Goal: Task Accomplishment & Management: Complete application form

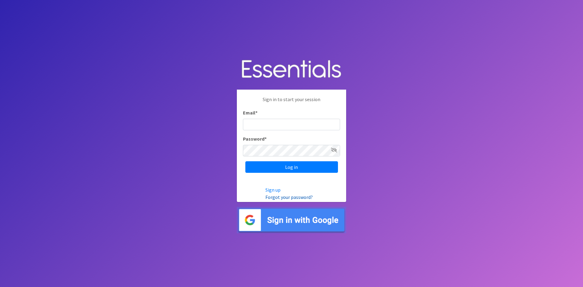
click at [290, 197] on link "Forgot your password?" at bounding box center [288, 197] width 47 height 6
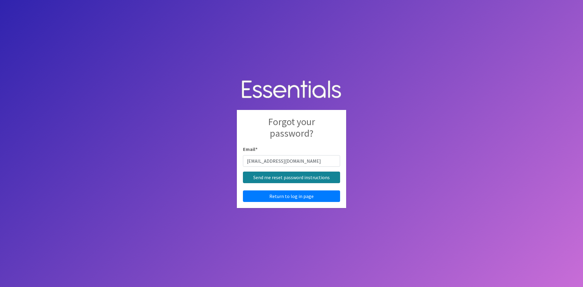
type input "ginnyS@irco.org"
click at [293, 175] on input "Send me reset password instructions" at bounding box center [291, 178] width 97 height 12
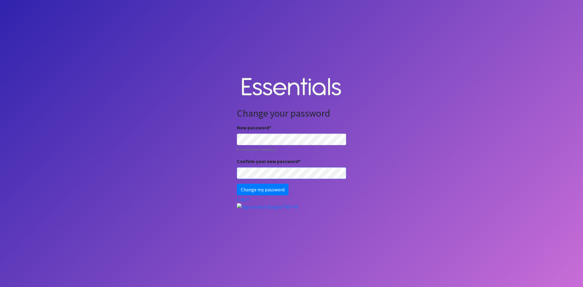
click at [237, 184] on input "Change my password" at bounding box center [263, 190] width 52 height 12
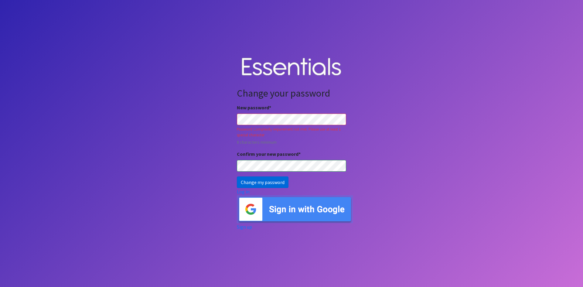
click at [280, 184] on input "Change my password" at bounding box center [263, 182] width 52 height 12
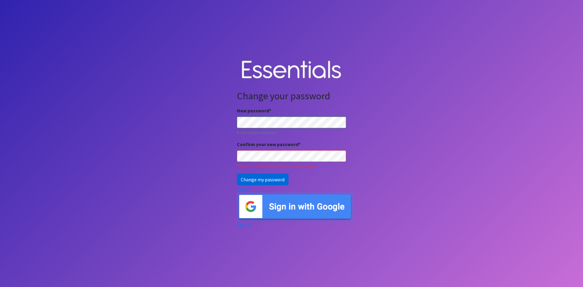
click at [272, 177] on input "Change my password" at bounding box center [263, 180] width 52 height 12
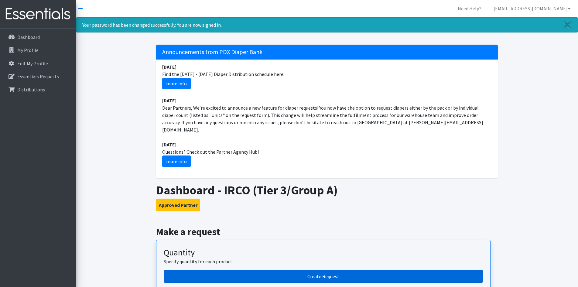
click at [358, 272] on link "Create Request" at bounding box center [323, 276] width 319 height 13
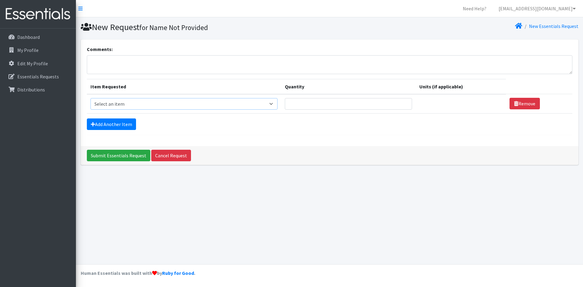
click at [274, 103] on select "Select an item Adult Briefs (Large, approx. 38"-56") Adult Briefs (Medium, appr…" at bounding box center [184, 104] width 187 height 12
select select "1187"
click at [91, 98] on select "Select an item Adult Briefs (Large, approx. 38"-56") Adult Briefs (Medium, appr…" at bounding box center [184, 104] width 187 height 12
click at [117, 125] on link "Add Another Item" at bounding box center [111, 124] width 49 height 12
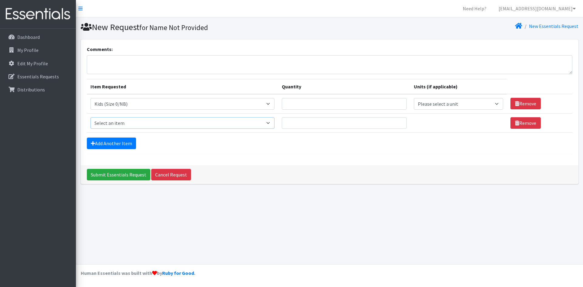
click at [269, 122] on select "Select an item Adult Briefs (Large, approx. 38"-56") Adult Briefs (Medium, appr…" at bounding box center [183, 123] width 184 height 12
select select "1182"
click at [91, 117] on select "Select an item Adult Briefs (Large, approx. 38"-56") Adult Briefs (Medium, appr…" at bounding box center [183, 123] width 184 height 12
click at [131, 145] on link "Add Another Item" at bounding box center [111, 144] width 49 height 12
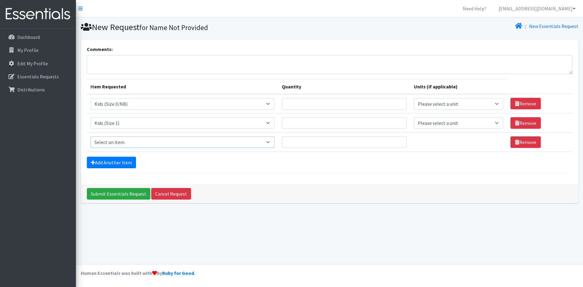
click at [269, 143] on select "Select an item Adult Briefs (Large, approx. 38"-56") Adult Briefs (Medium, appr…" at bounding box center [183, 142] width 184 height 12
select select "1183"
click at [91, 136] on select "Select an item Adult Briefs (Large, approx. 38"-56") Adult Briefs (Medium, appr…" at bounding box center [183, 142] width 184 height 12
click at [114, 159] on link "Add Another Item" at bounding box center [111, 163] width 49 height 12
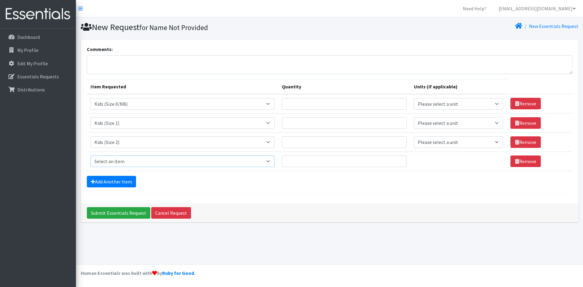
click at [274, 166] on select "Select an item Adult Briefs (Large, approx. 38"-56") Adult Briefs (Medium, appr…" at bounding box center [183, 162] width 184 height 12
select select "1186"
click at [91, 156] on select "Select an item Adult Briefs (Large, approx. 38"-56") Adult Briefs (Medium, appr…" at bounding box center [183, 162] width 184 height 12
click at [130, 185] on link "Add Another Item" at bounding box center [111, 182] width 49 height 12
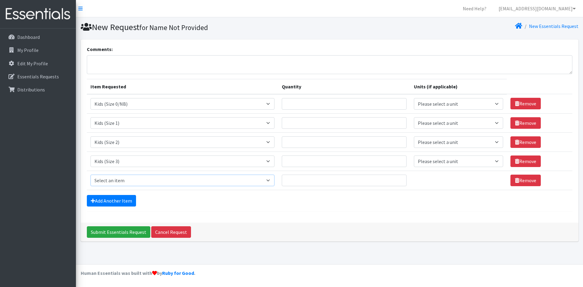
click at [270, 183] on select "Select an item Adult Briefs (Large, approx. 38"-56") Adult Briefs (Medium, appr…" at bounding box center [183, 181] width 184 height 12
select select "1161"
click at [91, 175] on select "Select an item Adult Briefs (Large, approx. 38"-56") Adult Briefs (Medium, appr…" at bounding box center [183, 181] width 184 height 12
click at [107, 199] on link "Add Another Item" at bounding box center [111, 201] width 49 height 12
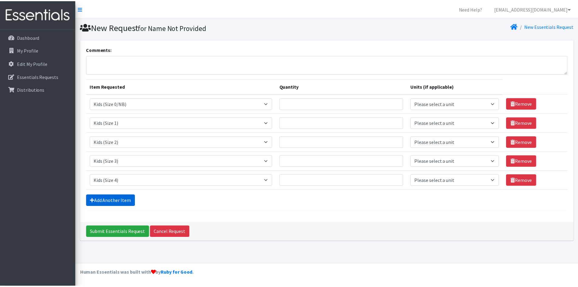
scroll to position [1, 0]
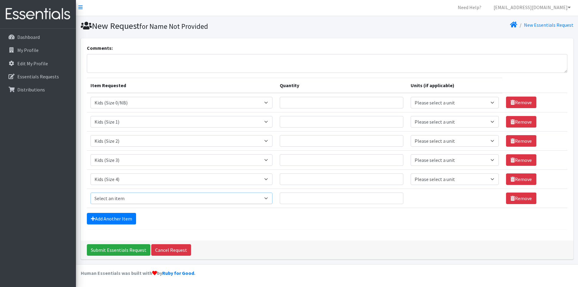
click at [265, 201] on select "Select an item Adult Briefs (Large, approx. 38"-56") Adult Briefs (Medium, appr…" at bounding box center [182, 199] width 182 height 12
select select "1162"
click at [91, 193] on select "Select an item Adult Briefs (Large, approx. 38"-56") Adult Briefs (Medium, appr…" at bounding box center [182, 199] width 182 height 12
click at [128, 218] on link "Add Another Item" at bounding box center [111, 219] width 49 height 12
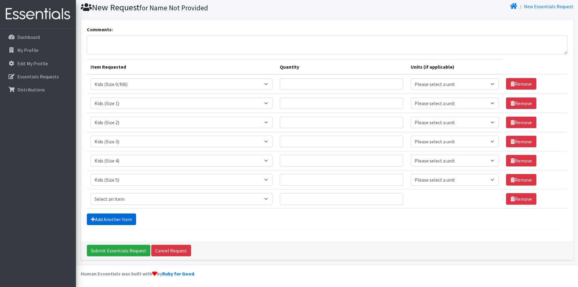
scroll to position [20, 0]
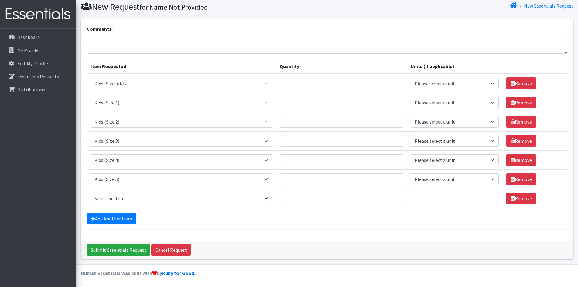
click at [224, 196] on select "Select an item Adult Briefs (Large, approx. 38"-56") Adult Briefs (Medium, appr…" at bounding box center [182, 199] width 182 height 12
select select "1164"
click at [91, 193] on select "Select an item Adult Briefs (Large, approx. 38"-56") Adult Briefs (Medium, appr…" at bounding box center [182, 199] width 182 height 12
click at [132, 221] on link "Add Another Item" at bounding box center [111, 219] width 49 height 12
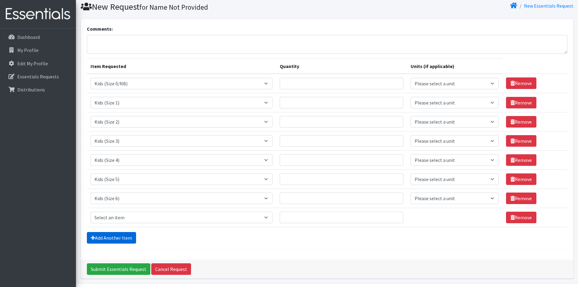
scroll to position [39, 0]
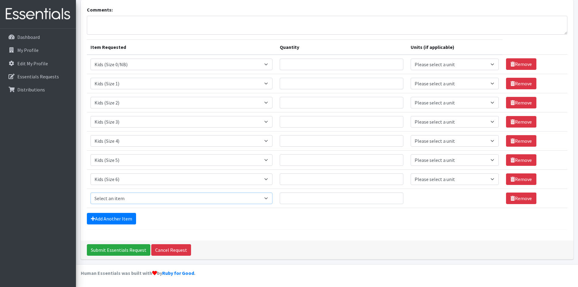
click at [207, 201] on select "Select an item Adult Briefs (Large, approx. 38"-56") Adult Briefs (Medium, appr…" at bounding box center [182, 199] width 182 height 12
select select "1631"
click at [91, 193] on select "Select an item Adult Briefs (Large, approx. 38"-56") Adult Briefs (Medium, appr…" at bounding box center [182, 199] width 182 height 12
click at [127, 220] on link "Add Another Item" at bounding box center [111, 219] width 49 height 12
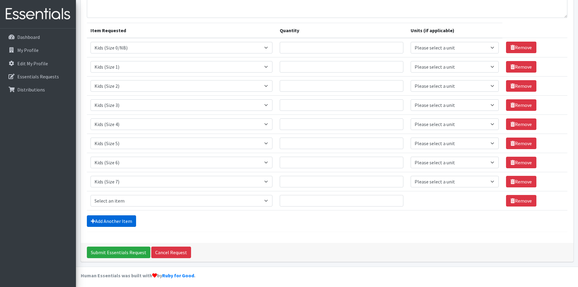
scroll to position [59, 0]
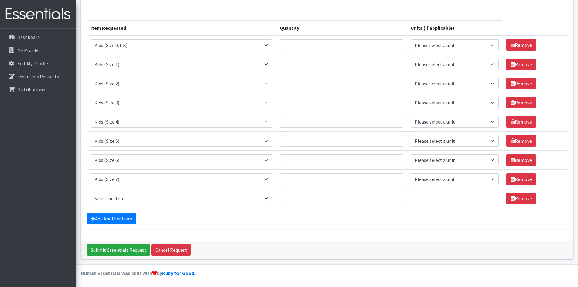
click at [162, 201] on select "Select an item Adult Briefs (Large, approx. 38"-56") Adult Briefs (Medium, appr…" at bounding box center [182, 199] width 182 height 12
select select "1165"
click at [91, 193] on select "Select an item Adult Briefs (Large, approx. 38"-56") Adult Briefs (Medium, appr…" at bounding box center [182, 199] width 182 height 12
click at [361, 45] on input "Quantity" at bounding box center [342, 45] width 124 height 12
type input "1"
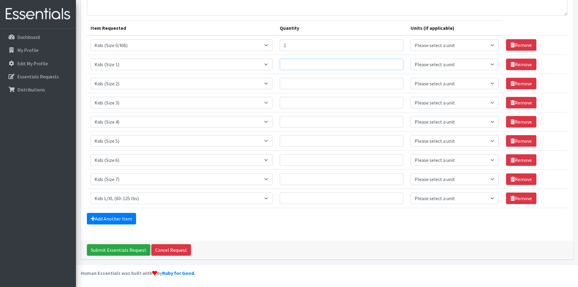
click at [358, 68] on input "Quantity" at bounding box center [342, 65] width 124 height 12
type input "2"
click at [348, 88] on input "Quantity" at bounding box center [342, 84] width 124 height 12
type input "4"
click at [345, 103] on input "Quantity" at bounding box center [342, 103] width 124 height 12
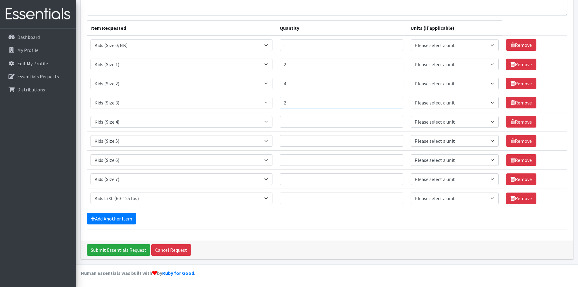
type input "2"
click at [356, 122] on input "Quantity" at bounding box center [342, 122] width 124 height 12
type input "12"
click at [369, 141] on input "Quantity" at bounding box center [342, 141] width 124 height 12
type input "23"
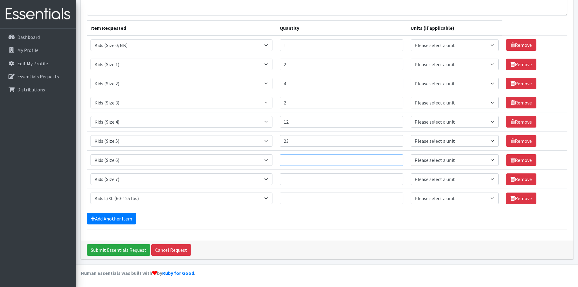
click at [359, 161] on input "Quantity" at bounding box center [342, 160] width 124 height 12
type input "14"
click at [347, 176] on input "Quantity" at bounding box center [342, 179] width 124 height 12
type input "3"
click at [265, 197] on select "Select an item Adult Briefs (Large, approx. 38"-56") Adult Briefs (Medium, appr…" at bounding box center [182, 199] width 182 height 12
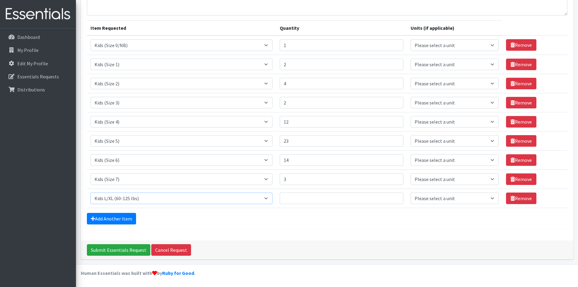
select select "1171"
click at [91, 193] on select "Select an item Adult Briefs (Large, approx. 38"-56") Adult Briefs (Medium, appr…" at bounding box center [182, 199] width 182 height 12
click at [348, 198] on input "Quantity" at bounding box center [342, 199] width 124 height 12
type input "1"
click at [129, 221] on link "Add Another Item" at bounding box center [111, 219] width 49 height 12
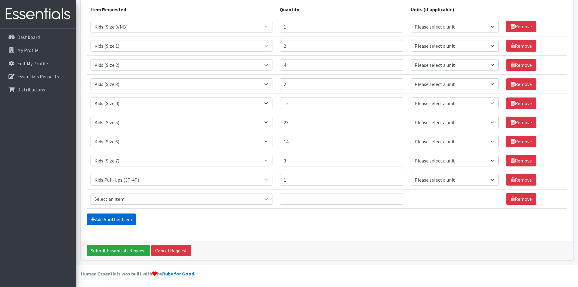
scroll to position [78, 0]
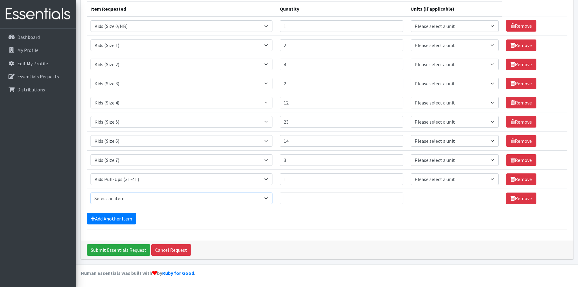
click at [143, 199] on select "Select an item Adult Briefs (Large, approx. 38"-56") Adult Briefs (Medium, appr…" at bounding box center [182, 199] width 182 height 12
select select "1165"
click at [91, 193] on select "Select an item Adult Briefs (Large, approx. 38"-56") Adult Briefs (Medium, appr…" at bounding box center [182, 199] width 182 height 12
click at [316, 195] on input "Quantity" at bounding box center [342, 199] width 124 height 12
type input "1"
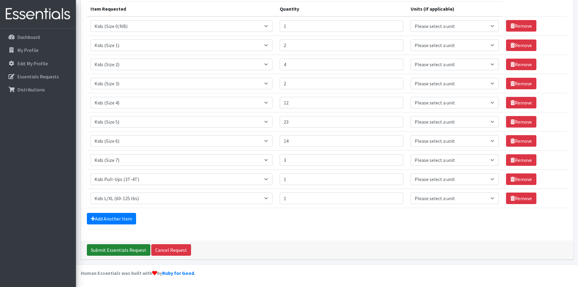
click at [127, 248] on input "Submit Essentials Request" at bounding box center [118, 250] width 63 height 12
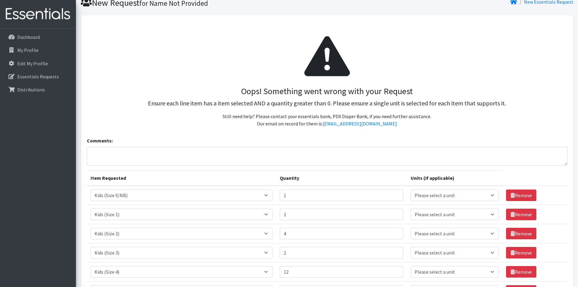
scroll to position [61, 0]
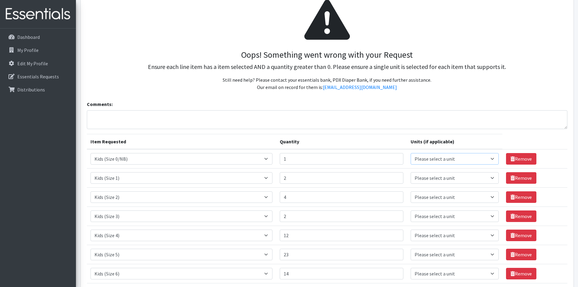
click at [491, 159] on select "Please select a unit units packs" at bounding box center [455, 159] width 88 height 12
select select "pack"
click at [411, 153] on select "Please select a unit units packs" at bounding box center [455, 159] width 88 height 12
click at [478, 178] on select "Please select a unit units packs" at bounding box center [455, 178] width 88 height 12
select select "pack"
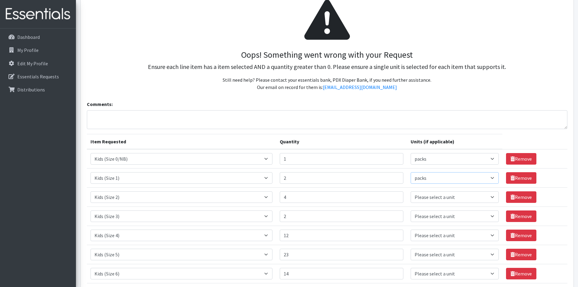
click at [411, 172] on select "Please select a unit units packs" at bounding box center [455, 178] width 88 height 12
click at [458, 191] on td "Unit Please select a unit units packs" at bounding box center [454, 197] width 95 height 19
click at [458, 195] on select "Please select a unit units packs" at bounding box center [455, 197] width 88 height 12
select select "pack"
click at [411, 191] on select "Please select a unit units packs" at bounding box center [455, 197] width 88 height 12
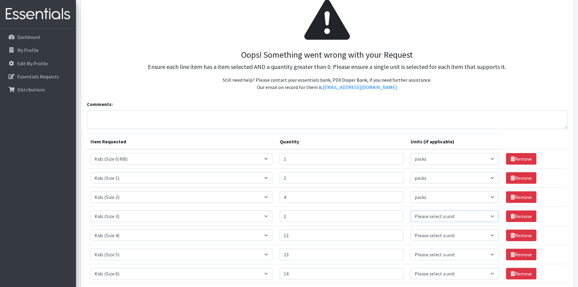
click at [458, 218] on select "Please select a unit units packs" at bounding box center [455, 217] width 88 height 12
select select "pack"
click at [411, 211] on select "Please select a unit units packs" at bounding box center [455, 217] width 88 height 12
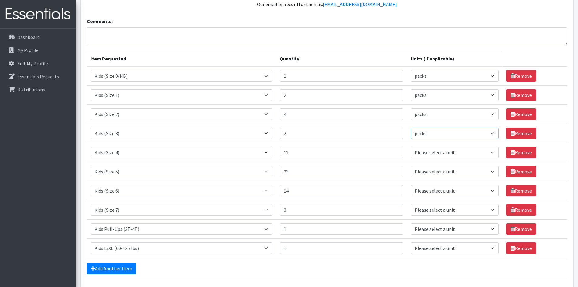
scroll to position [152, 0]
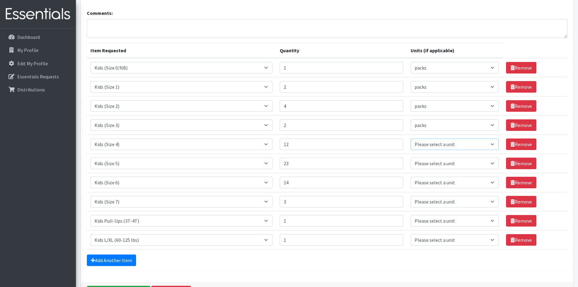
click at [440, 142] on select "Please select a unit units packs" at bounding box center [455, 145] width 88 height 12
select select "pack"
click at [411, 139] on select "Please select a unit units packs" at bounding box center [455, 145] width 88 height 12
click at [429, 71] on select "Please select a unit units packs" at bounding box center [455, 68] width 88 height 12
select select
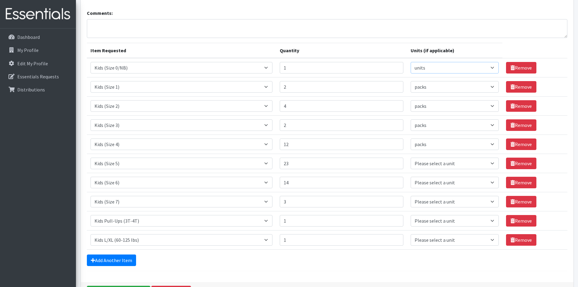
click at [411, 62] on select "Please select a unit units packs" at bounding box center [455, 68] width 88 height 12
drag, startPoint x: 431, startPoint y: 88, endPoint x: 433, endPoint y: 92, distance: 3.7
click at [431, 88] on select "Please select a unit units packs" at bounding box center [455, 87] width 88 height 12
click at [411, 81] on select "Please select a unit units packs" at bounding box center [455, 87] width 88 height 12
click at [434, 85] on select "Please select a unit units packs" at bounding box center [455, 87] width 88 height 12
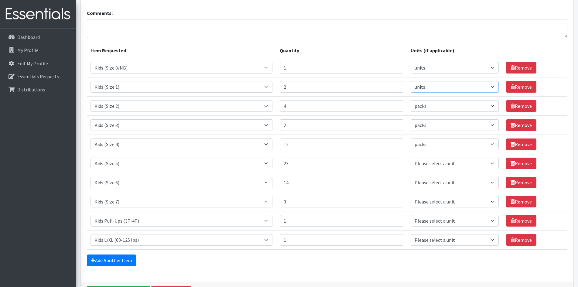
select select "pack"
click at [411, 81] on select "Please select a unit units packs" at bounding box center [455, 87] width 88 height 12
click at [434, 91] on select "Please select a unit units packs" at bounding box center [455, 87] width 88 height 12
click at [432, 87] on select "Please select a unit units packs" at bounding box center [455, 87] width 88 height 12
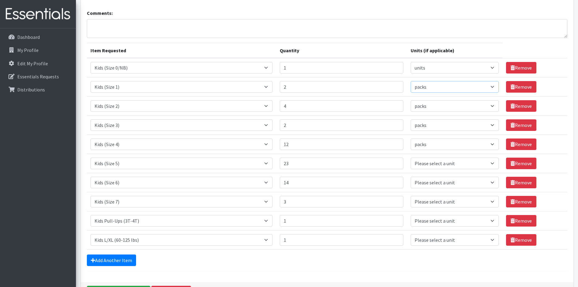
select select
click at [411, 81] on select "Please select a unit units packs" at bounding box center [455, 87] width 88 height 12
click at [439, 107] on select "Please select a unit units packs" at bounding box center [455, 106] width 88 height 12
select select
click at [411, 100] on select "Please select a unit units packs" at bounding box center [455, 106] width 88 height 12
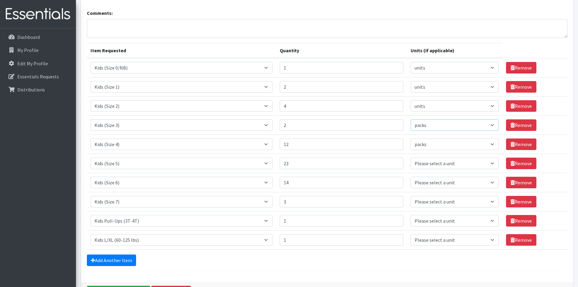
click at [441, 124] on select "Please select a unit units packs" at bounding box center [455, 125] width 88 height 12
select select
click at [411, 119] on select "Please select a unit units packs" at bounding box center [455, 125] width 88 height 12
click at [443, 143] on select "Please select a unit units packs" at bounding box center [455, 145] width 88 height 12
select select
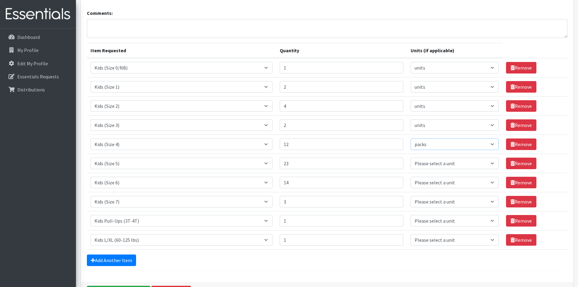
click at [411, 139] on select "Please select a unit units packs" at bounding box center [455, 145] width 88 height 12
click at [439, 168] on select "Please select a unit units packs" at bounding box center [455, 164] width 88 height 12
select select
click at [411, 158] on select "Please select a unit units packs" at bounding box center [455, 164] width 88 height 12
click at [433, 182] on select "Please select a unit units packs" at bounding box center [455, 183] width 88 height 12
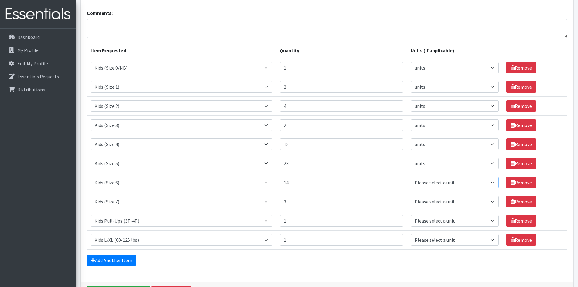
select select
click at [411, 177] on select "Please select a unit units packs" at bounding box center [455, 183] width 88 height 12
click at [436, 200] on select "Please select a unit units packs" at bounding box center [455, 202] width 88 height 12
select select
click at [411, 196] on select "Please select a unit units packs" at bounding box center [455, 202] width 88 height 12
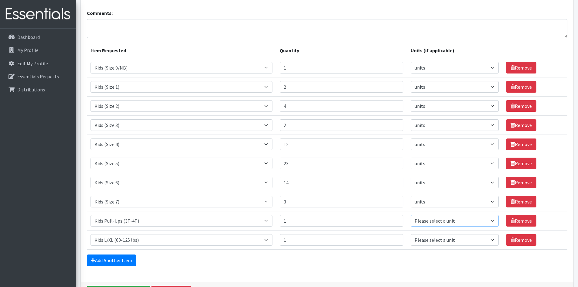
click at [439, 222] on select "Please select a unit units packs" at bounding box center [455, 221] width 88 height 12
select select
click at [411, 215] on select "Please select a unit units packs" at bounding box center [455, 221] width 88 height 12
click at [439, 243] on select "Please select a unit units packs" at bounding box center [455, 240] width 88 height 12
select select
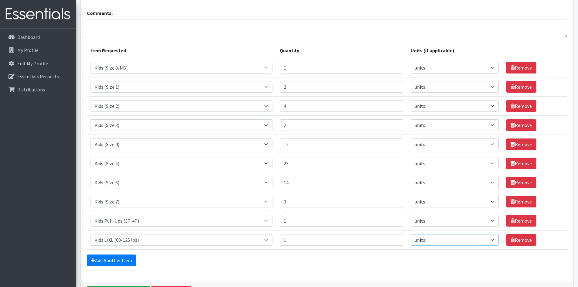
click at [411, 234] on select "Please select a unit units packs" at bounding box center [455, 240] width 88 height 12
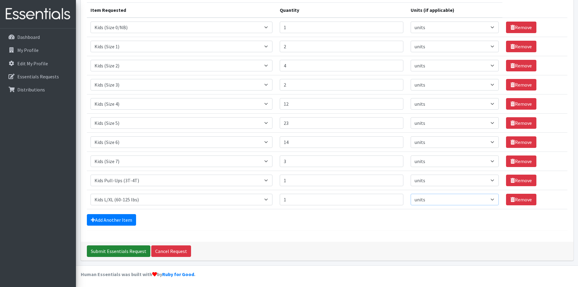
scroll to position [194, 0]
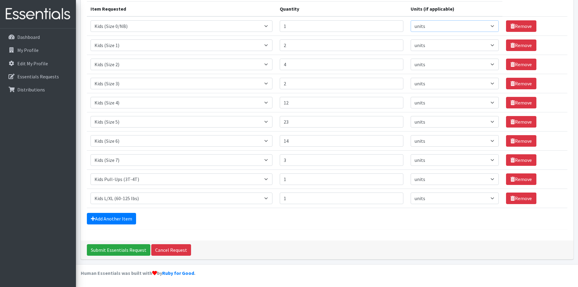
click at [493, 25] on select "Please select a unit units packs" at bounding box center [455, 26] width 88 height 12
select select "pack"
click at [411, 20] on select "Please select a unit units packs" at bounding box center [455, 26] width 88 height 12
drag, startPoint x: 476, startPoint y: 48, endPoint x: 484, endPoint y: 46, distance: 7.7
click at [476, 48] on select "Please select a unit units packs" at bounding box center [455, 45] width 88 height 12
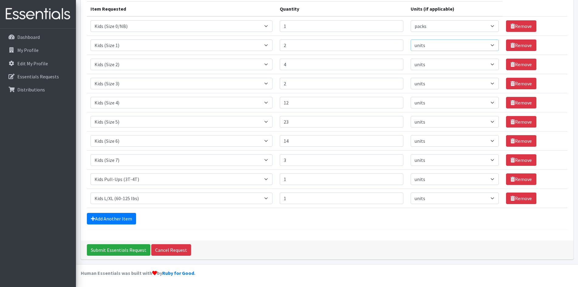
select select "pack"
click at [411, 39] on select "Please select a unit units packs" at bounding box center [455, 45] width 88 height 12
click at [480, 65] on select "Please select a unit units packs" at bounding box center [455, 65] width 88 height 12
select select "pack"
click at [411, 59] on select "Please select a unit units packs" at bounding box center [455, 65] width 88 height 12
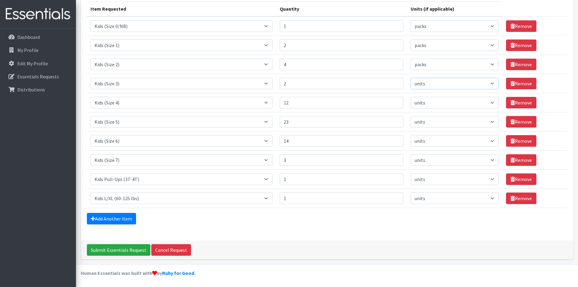
drag, startPoint x: 477, startPoint y: 86, endPoint x: 480, endPoint y: 89, distance: 3.9
click at [477, 86] on select "Please select a unit units packs" at bounding box center [455, 84] width 88 height 12
select select "pack"
click at [411, 78] on select "Please select a unit units packs" at bounding box center [455, 84] width 88 height 12
click at [472, 105] on select "Please select a unit units packs" at bounding box center [455, 103] width 88 height 12
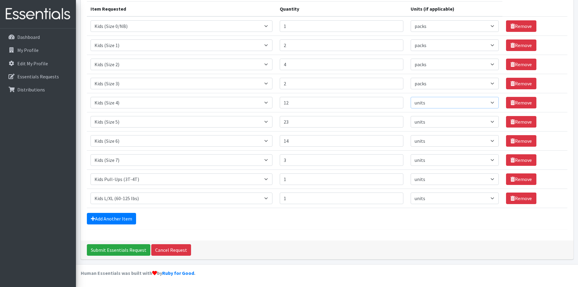
select select "pack"
click at [411, 97] on select "Please select a unit units packs" at bounding box center [455, 103] width 88 height 12
click at [468, 121] on select "Please select a unit units packs" at bounding box center [455, 122] width 88 height 12
select select "pack"
click at [411, 116] on select "Please select a unit units packs" at bounding box center [455, 122] width 88 height 12
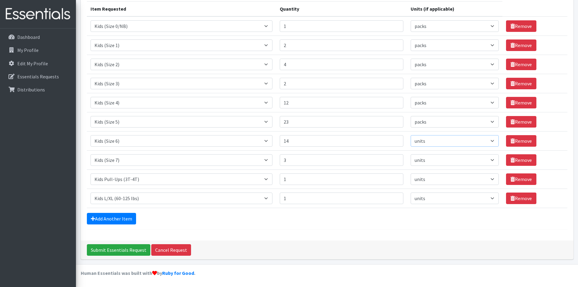
click at [466, 141] on select "Please select a unit units packs" at bounding box center [455, 141] width 88 height 12
select select "pack"
click at [411, 135] on select "Please select a unit units packs" at bounding box center [455, 141] width 88 height 12
click at [460, 162] on select "Please select a unit units packs" at bounding box center [455, 160] width 88 height 12
select select "pack"
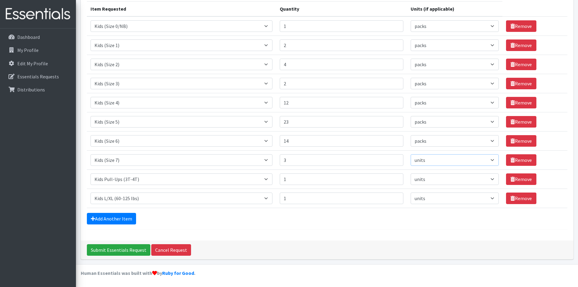
click at [411, 154] on select "Please select a unit units packs" at bounding box center [455, 160] width 88 height 12
click at [461, 184] on select "Please select a unit units packs" at bounding box center [455, 179] width 88 height 12
select select "pack"
click at [411, 173] on select "Please select a unit units packs" at bounding box center [455, 179] width 88 height 12
click at [460, 198] on select "Please select a unit units packs" at bounding box center [455, 199] width 88 height 12
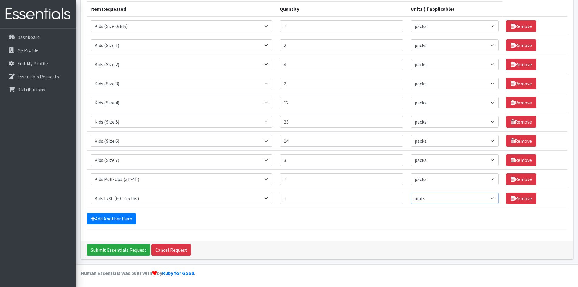
select select "pack"
click at [411, 193] on select "Please select a unit units packs" at bounding box center [455, 199] width 88 height 12
click at [101, 249] on input "Submit Essentials Request" at bounding box center [118, 250] width 63 height 12
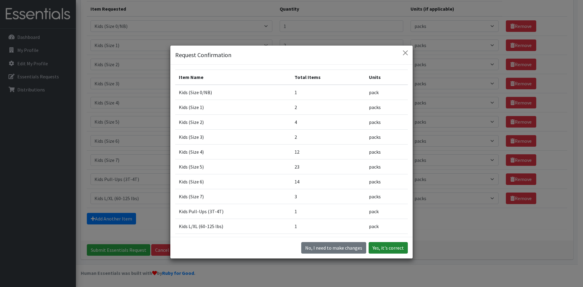
click at [384, 245] on button "Yes, it's correct" at bounding box center [388, 248] width 39 height 12
